Goal: Task Accomplishment & Management: Complete application form

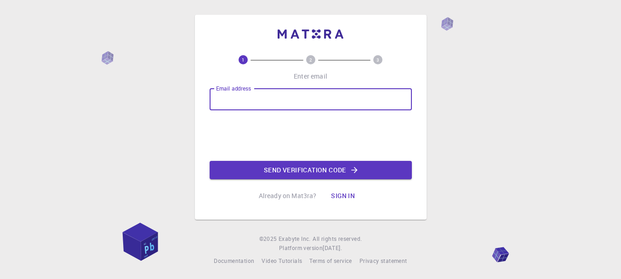
click at [259, 95] on input "Email address" at bounding box center [311, 99] width 202 height 22
type input "[EMAIL_ADDRESS][DOMAIN_NAME]"
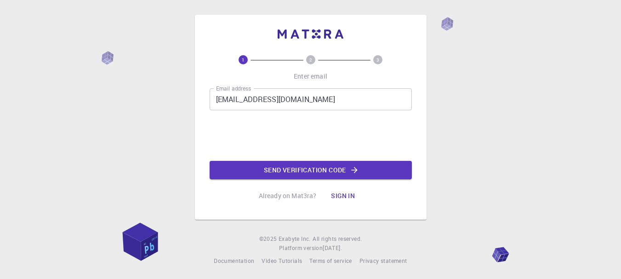
click at [277, 168] on button "Send verification code" at bounding box center [311, 170] width 202 height 18
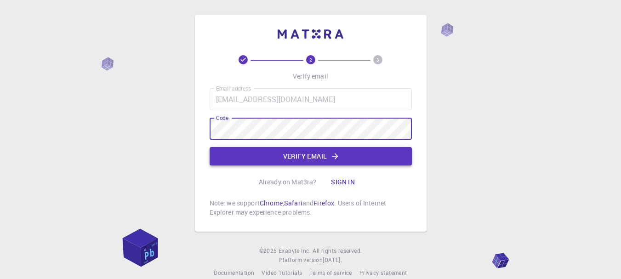
click at [289, 154] on button "Verify email" at bounding box center [311, 156] width 202 height 18
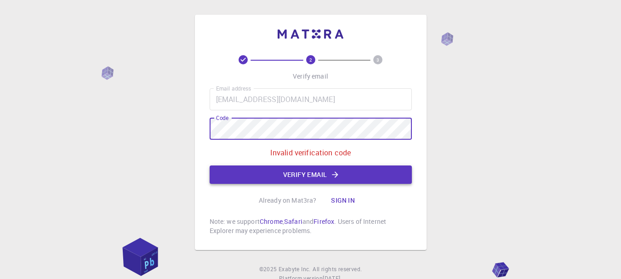
click at [319, 173] on button "Verify email" at bounding box center [311, 174] width 202 height 18
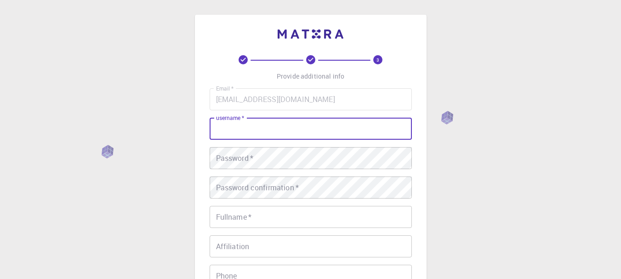
click at [268, 132] on input "username   *" at bounding box center [311, 129] width 202 height 22
type input "nguyenlv"
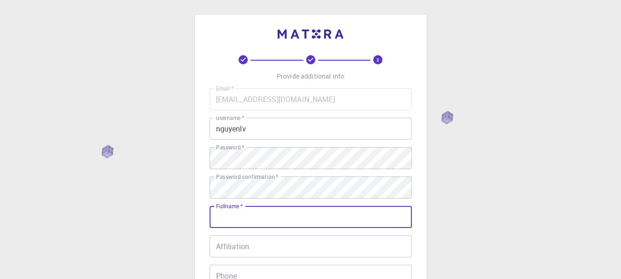
scroll to position [92, 0]
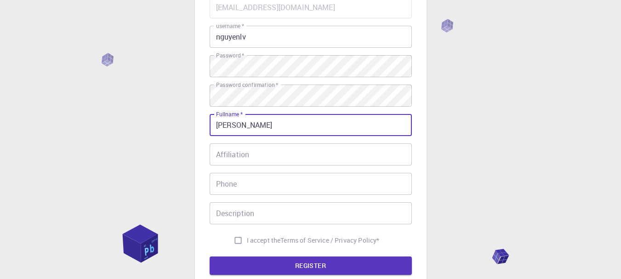
type input "[PERSON_NAME]"
type input "0906080810"
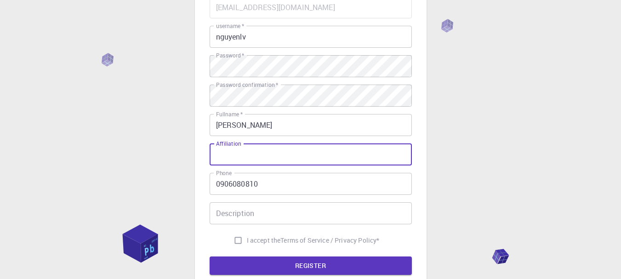
click at [283, 154] on input "Affiliation" at bounding box center [311, 154] width 202 height 22
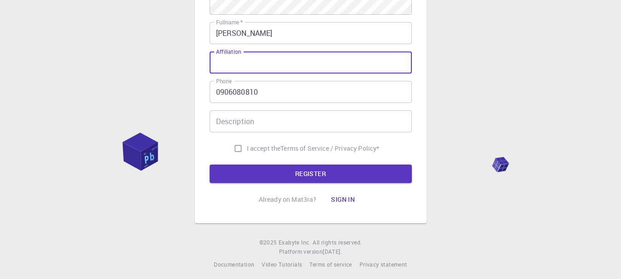
click at [238, 148] on input "I accept the Terms of Service / Privacy Policy *" at bounding box center [237, 148] width 17 height 17
checkbox input "true"
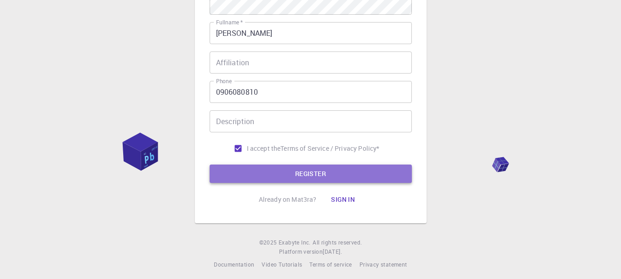
click at [291, 176] on button "REGISTER" at bounding box center [311, 174] width 202 height 18
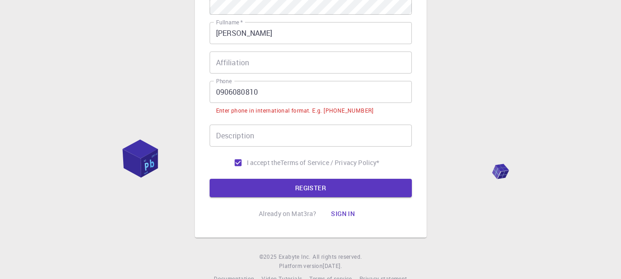
click at [216, 90] on input "0906080810" at bounding box center [311, 92] width 202 height 22
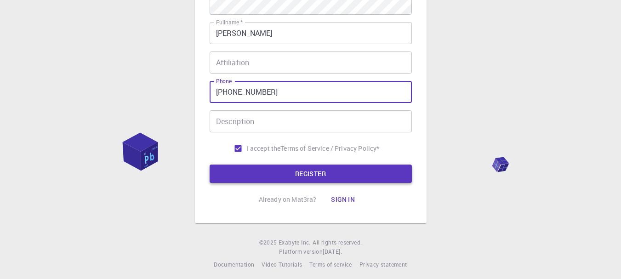
type input "[PHONE_NUMBER]"
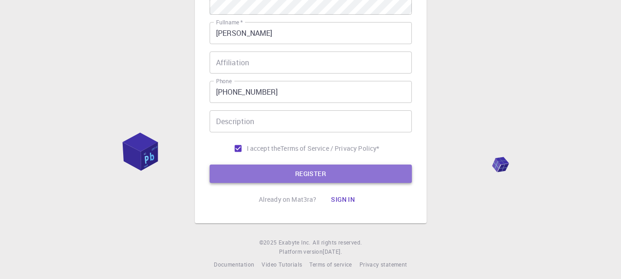
click at [325, 166] on button "REGISTER" at bounding box center [311, 174] width 202 height 18
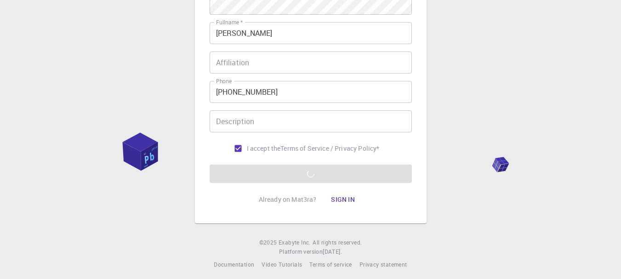
scroll to position [0, 0]
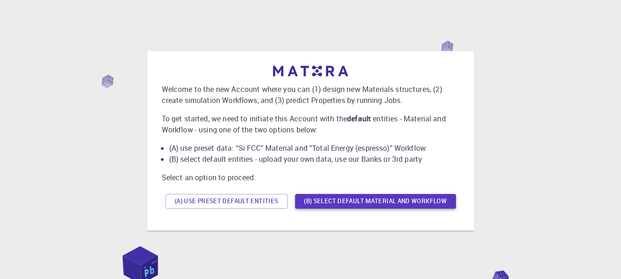
click at [353, 202] on button "(B) Select default material and workflow" at bounding box center [375, 201] width 161 height 15
